Goal: Browse casually

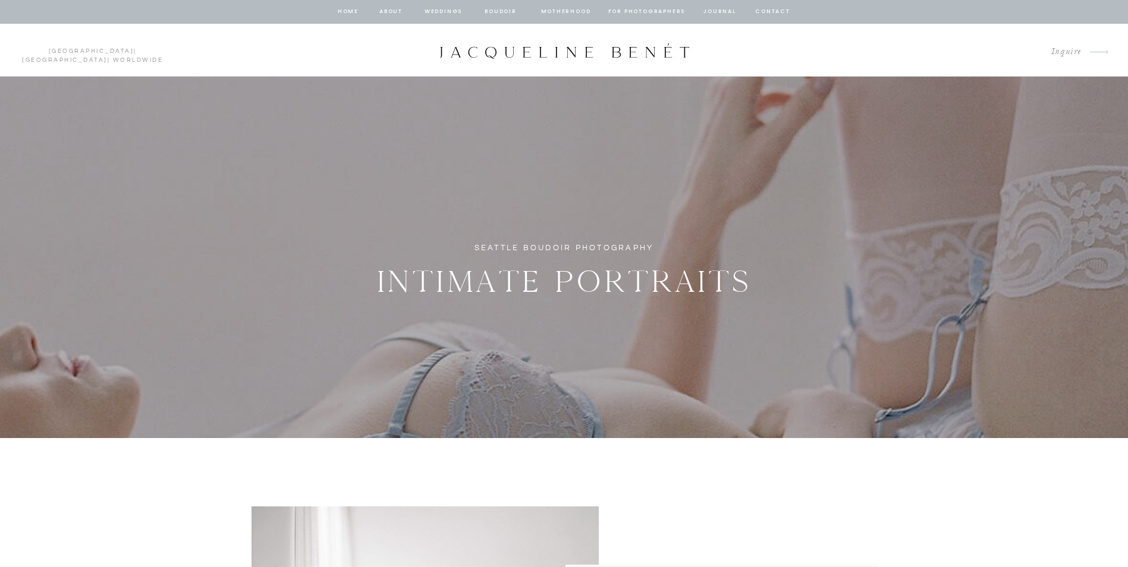
click at [500, 9] on nav "BOUDOIR" at bounding box center [501, 12] width 34 height 11
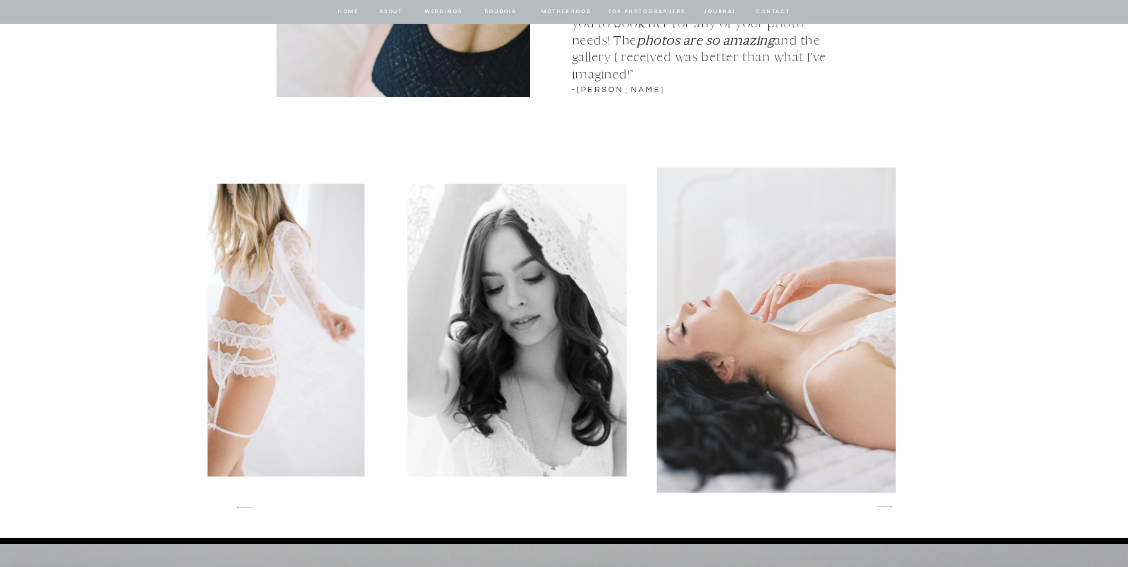
scroll to position [1606, 0]
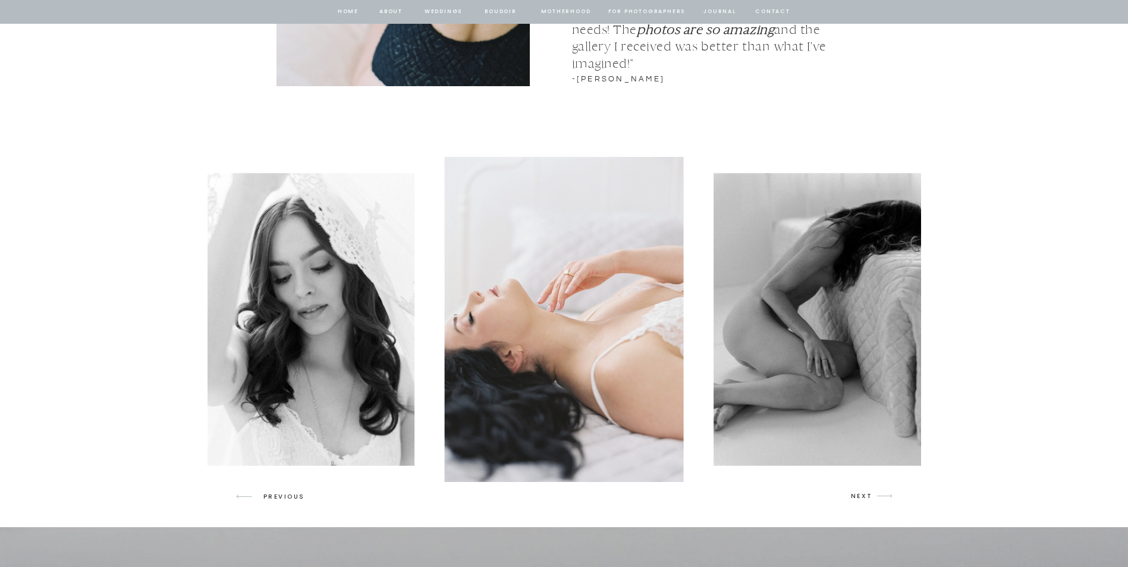
click at [878, 493] on icon "arrow" at bounding box center [885, 496] width 28 height 28
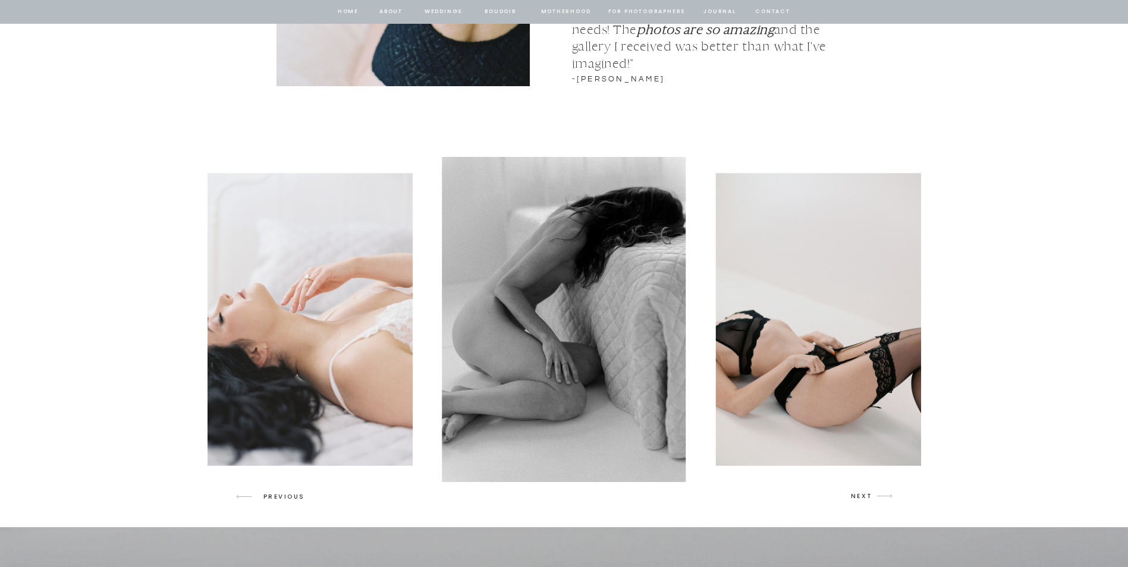
click at [878, 493] on icon "arrow" at bounding box center [885, 496] width 28 height 28
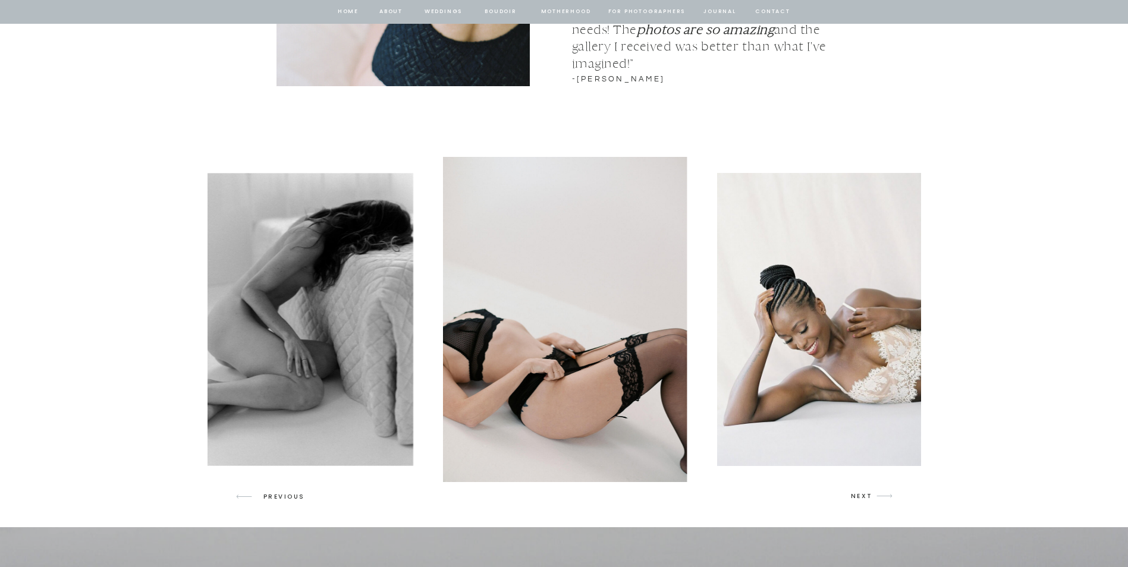
click at [878, 493] on icon "arrow" at bounding box center [885, 496] width 28 height 28
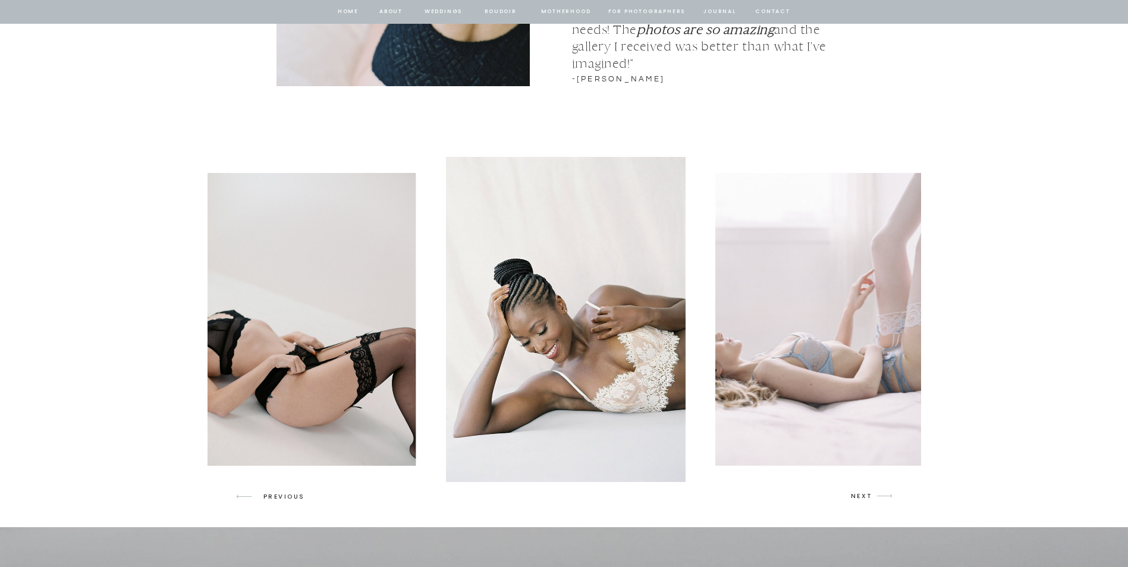
click at [878, 493] on icon "arrow" at bounding box center [885, 496] width 28 height 28
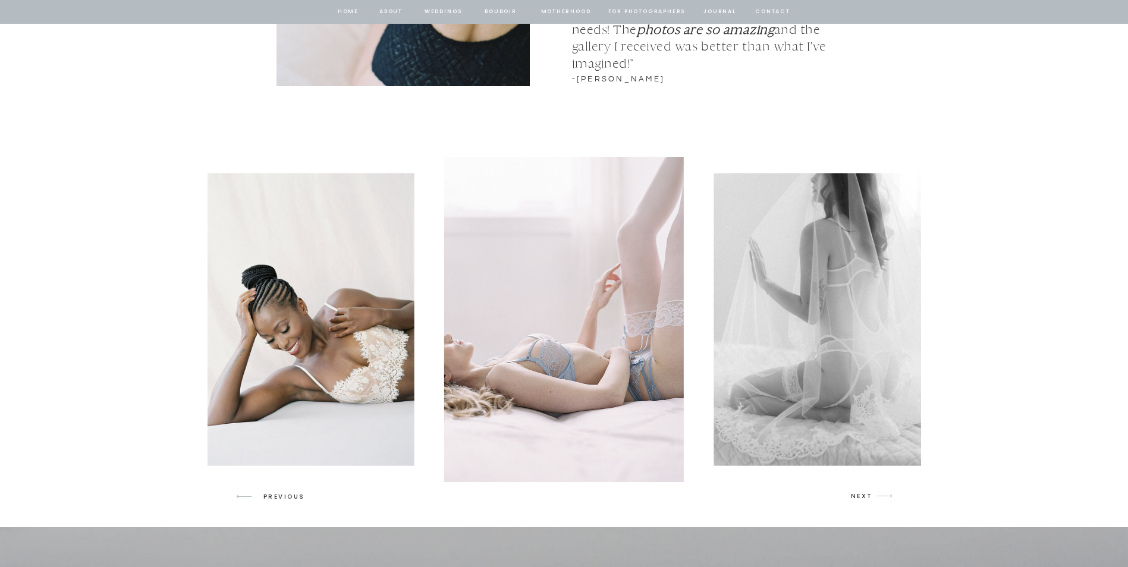
click at [878, 493] on icon "arrow" at bounding box center [885, 496] width 28 height 28
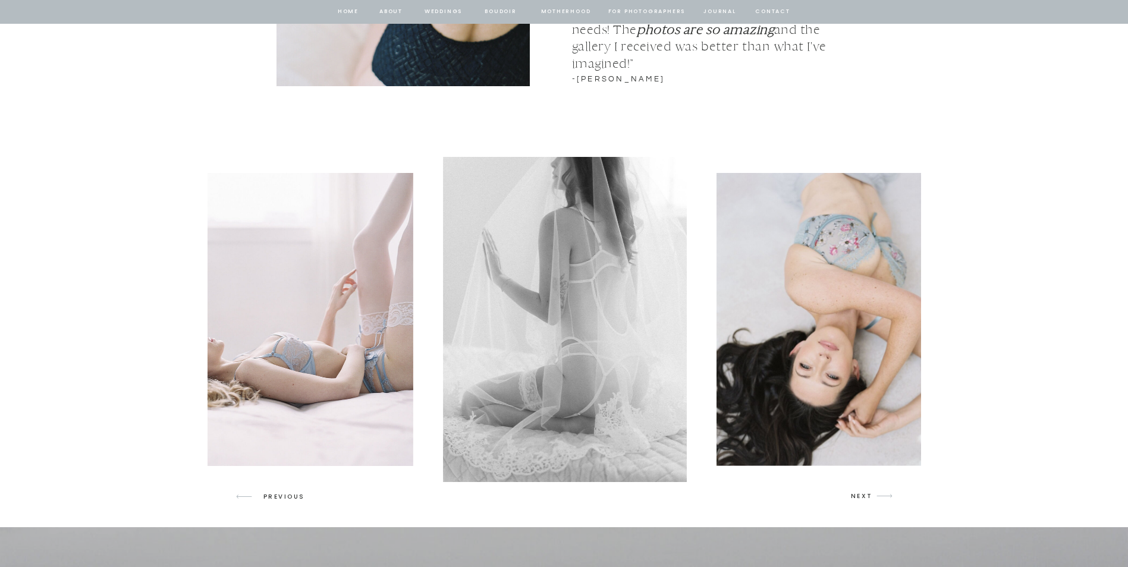
click at [878, 493] on icon "arrow" at bounding box center [885, 496] width 28 height 28
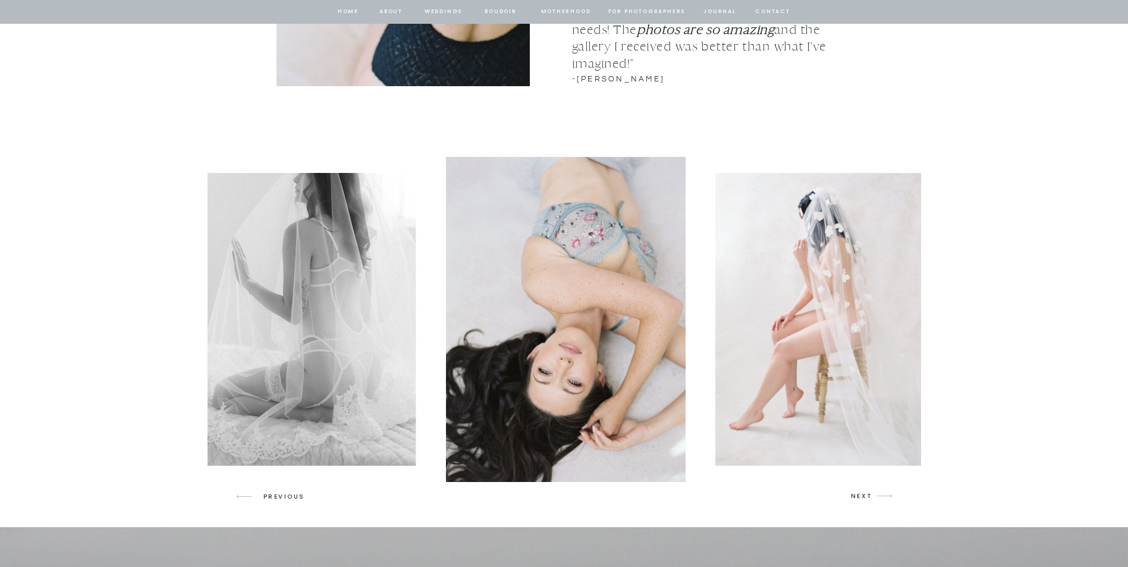
click at [878, 493] on icon "arrow" at bounding box center [885, 496] width 28 height 28
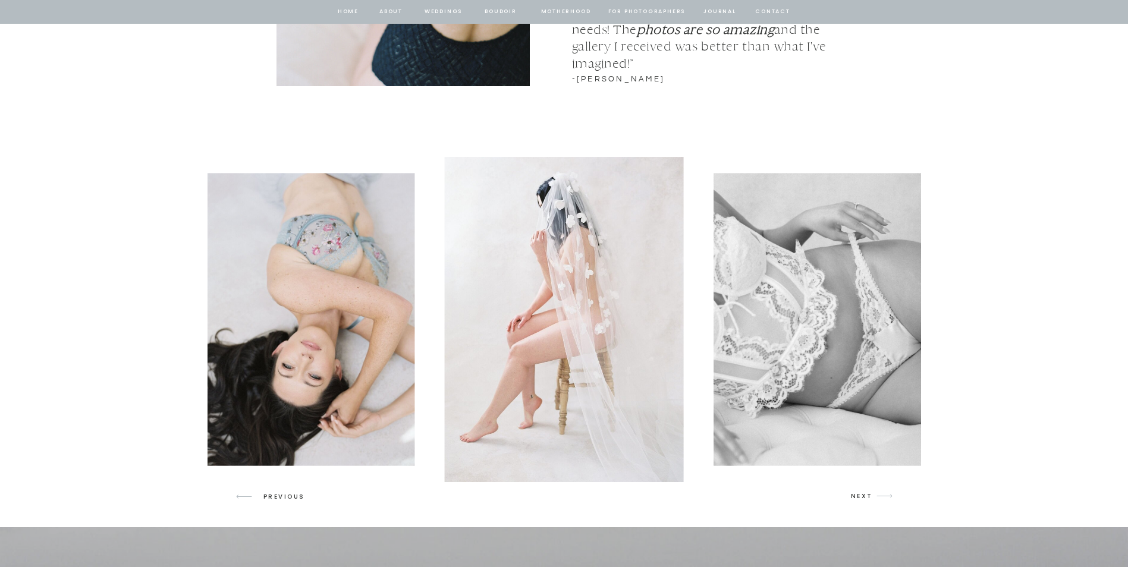
click at [878, 493] on icon "arrow" at bounding box center [885, 496] width 28 height 28
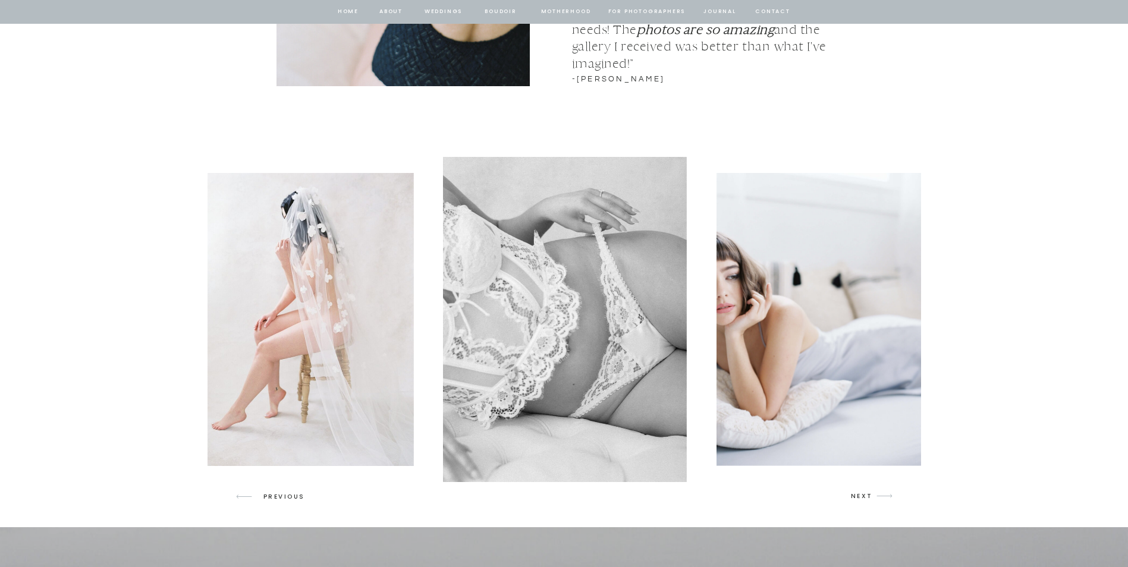
click at [878, 493] on icon "arrow" at bounding box center [885, 496] width 28 height 28
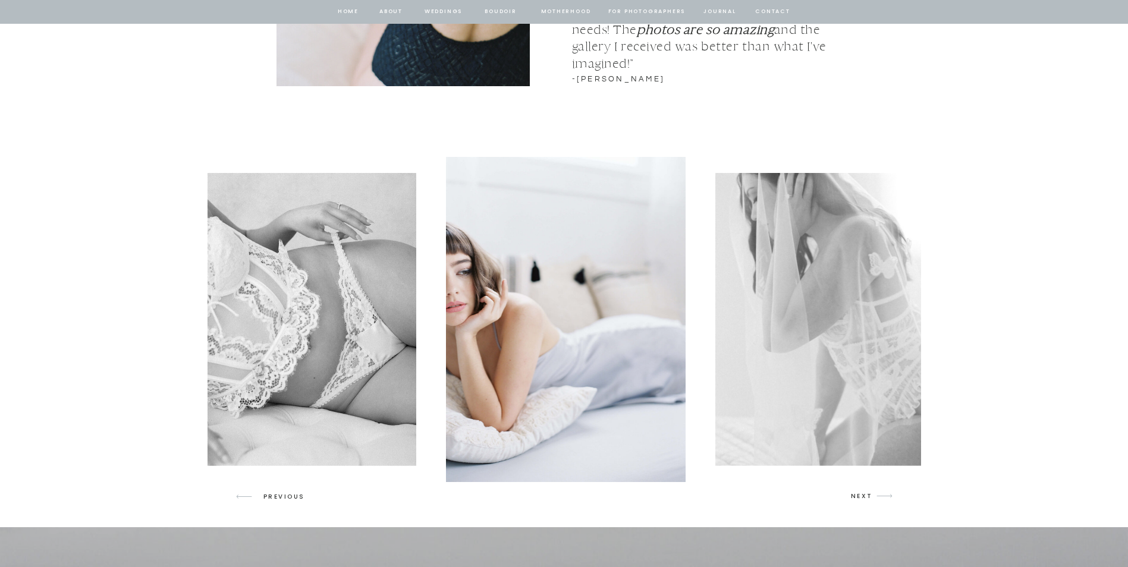
click at [878, 493] on icon "arrow" at bounding box center [885, 496] width 28 height 28
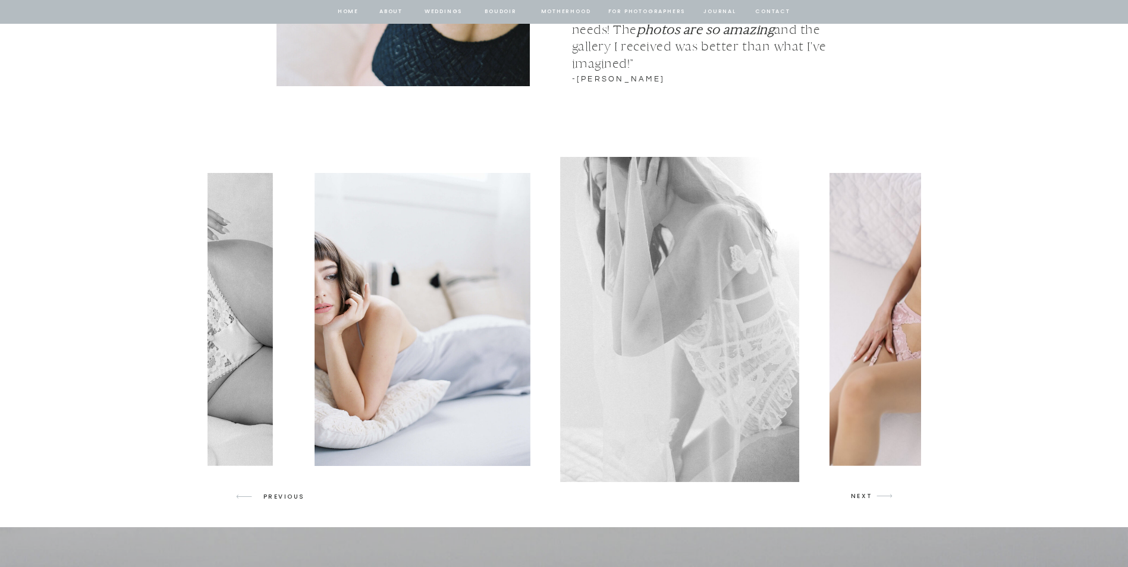
click at [878, 493] on icon "arrow" at bounding box center [885, 496] width 28 height 28
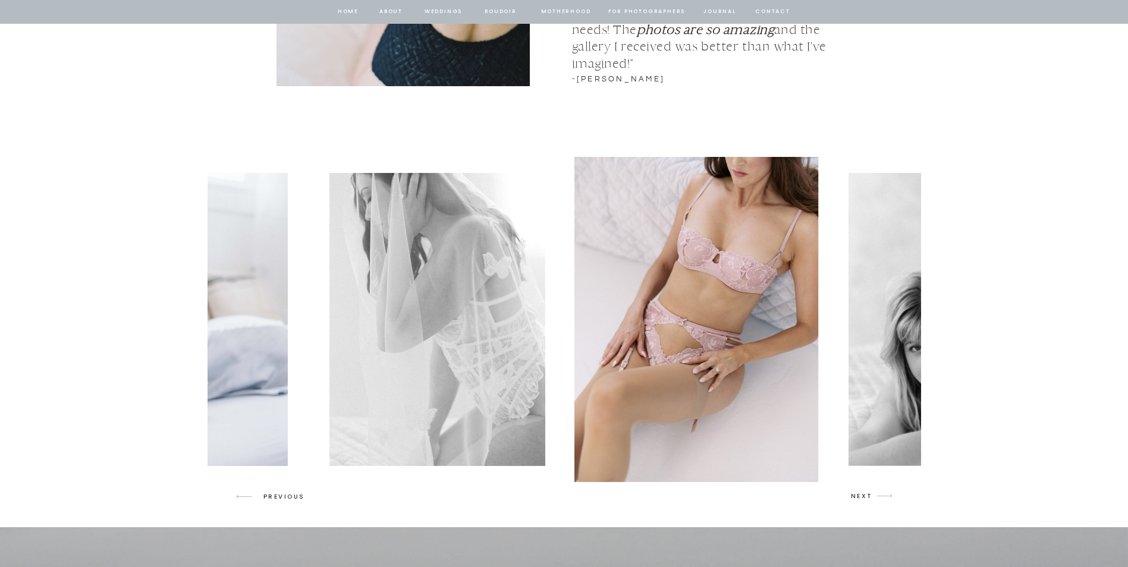
click at [878, 493] on icon "arrow" at bounding box center [885, 496] width 28 height 28
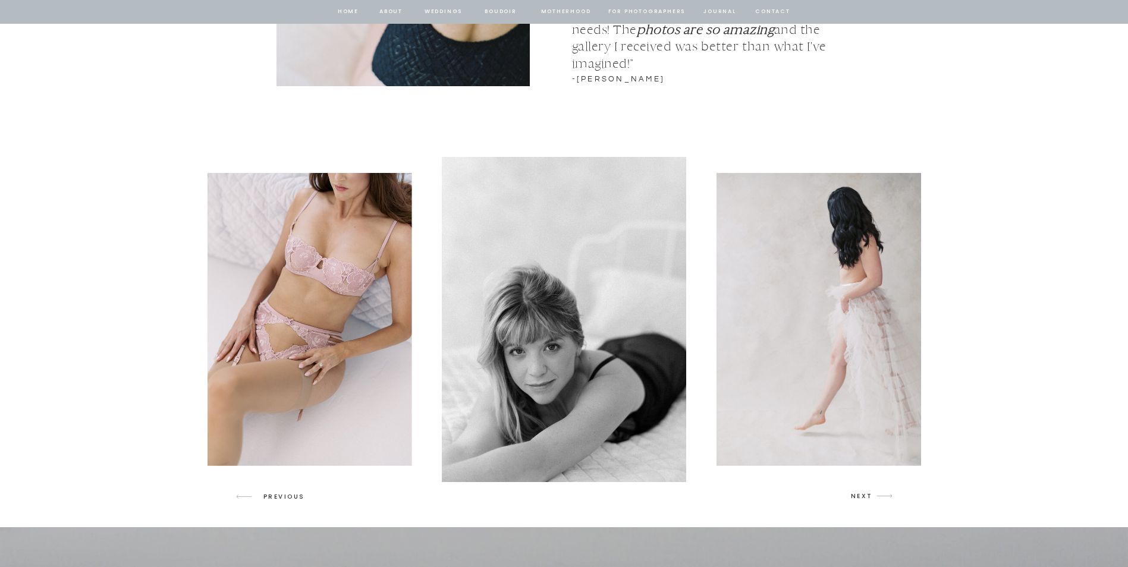
click at [878, 493] on icon "arrow" at bounding box center [885, 496] width 28 height 28
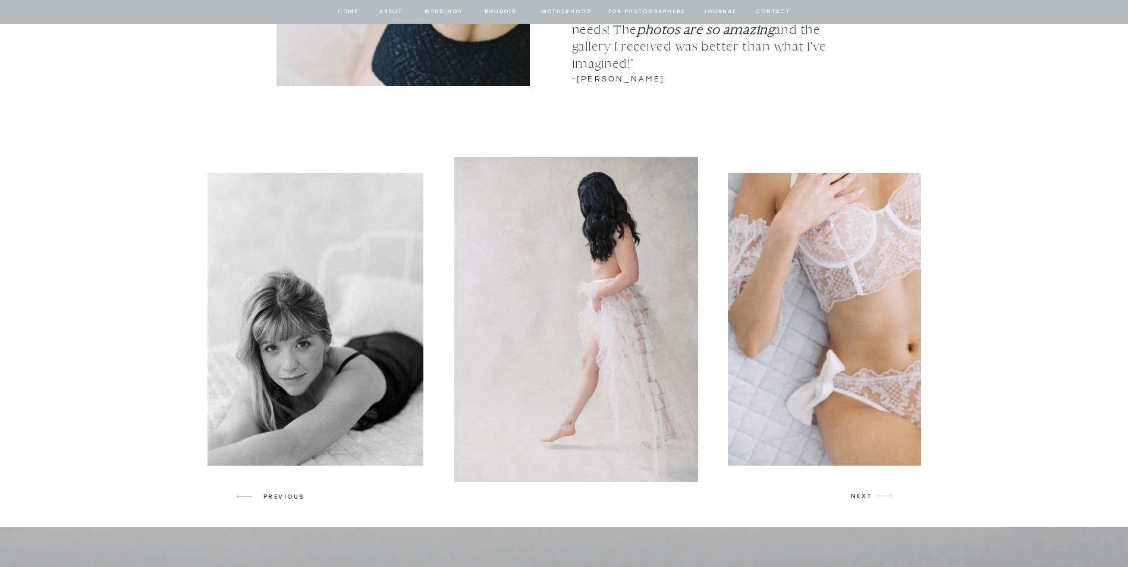
click at [878, 493] on icon "arrow" at bounding box center [885, 496] width 28 height 28
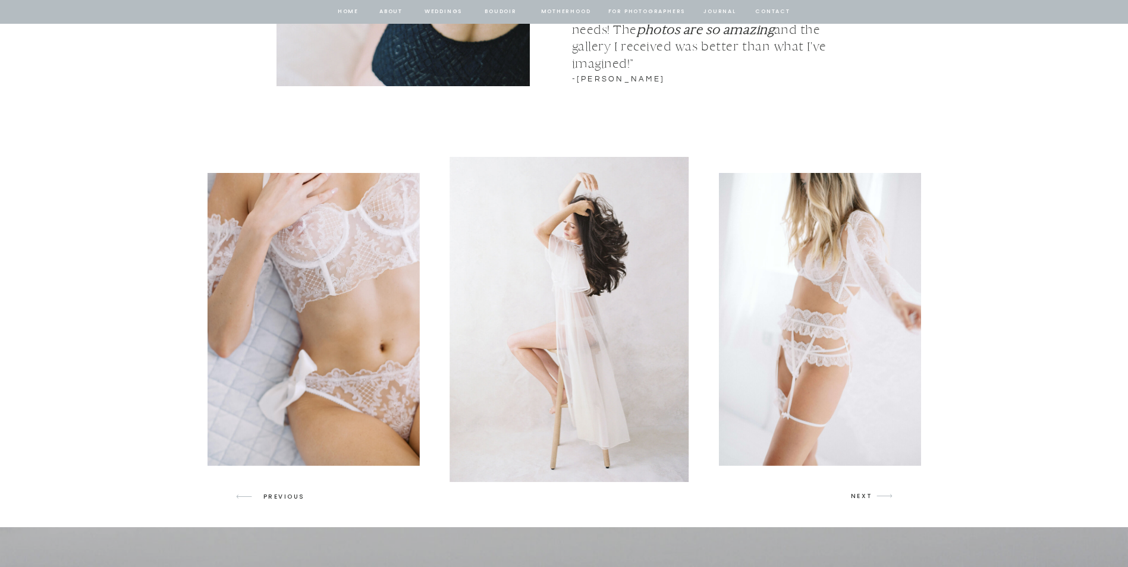
click at [878, 493] on icon "arrow" at bounding box center [885, 496] width 28 height 28
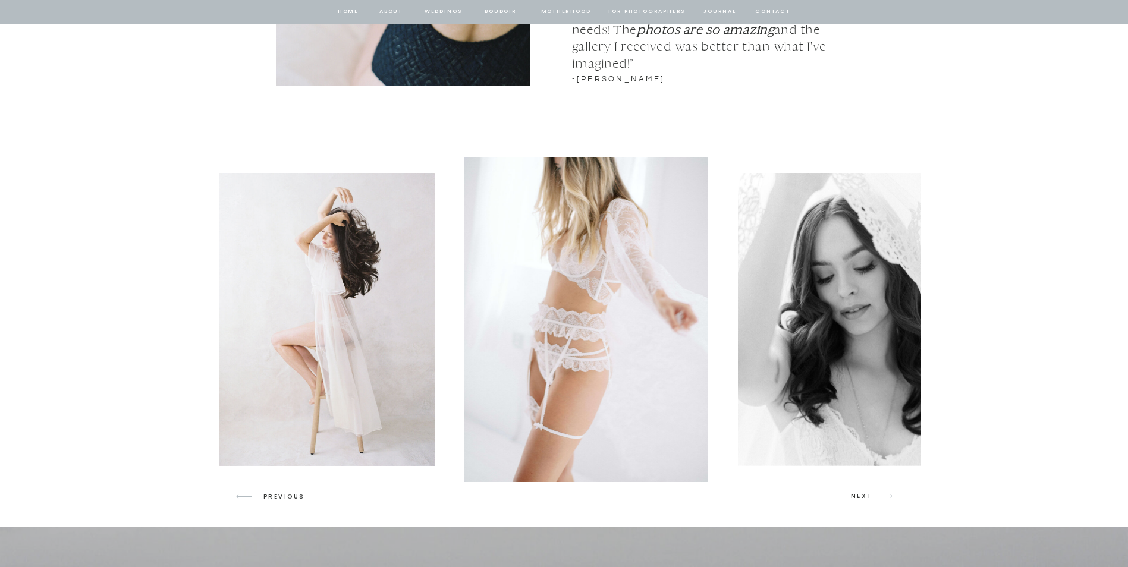
click at [878, 493] on icon "arrow" at bounding box center [885, 496] width 28 height 28
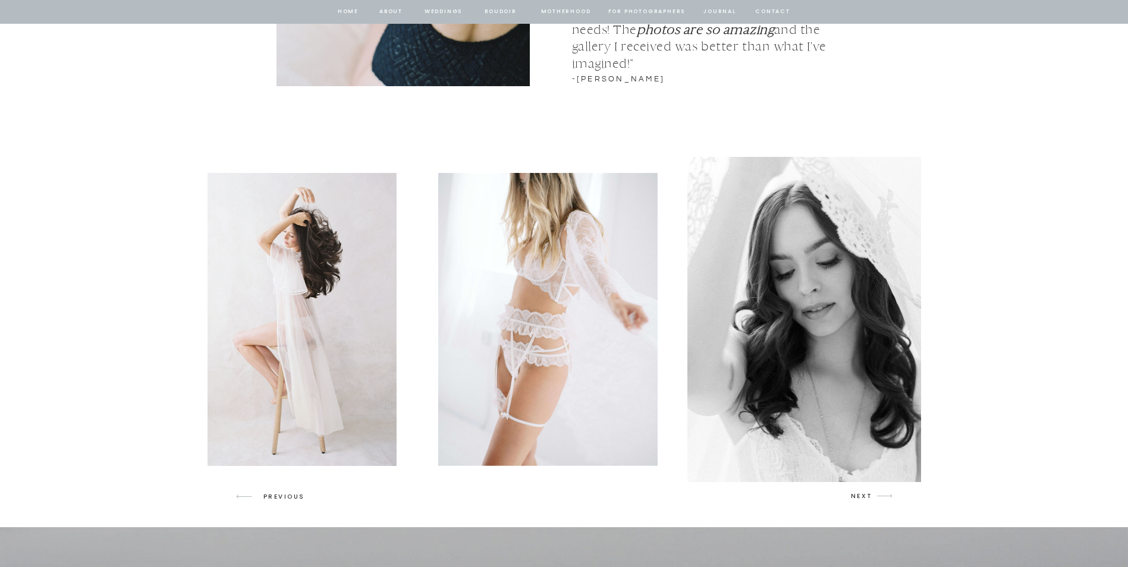
click at [878, 493] on icon "arrow" at bounding box center [885, 496] width 28 height 28
